Goal: Task Accomplishment & Management: Use online tool/utility

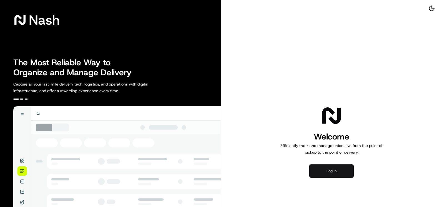
click at [340, 169] on button "Log in" at bounding box center [331, 171] width 44 height 13
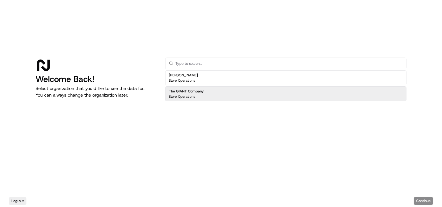
click at [299, 94] on div "The GIANT Company Store Operations" at bounding box center [285, 94] width 241 height 15
click at [426, 200] on button "Continue" at bounding box center [422, 201] width 19 height 8
